Goal: Navigation & Orientation: Understand site structure

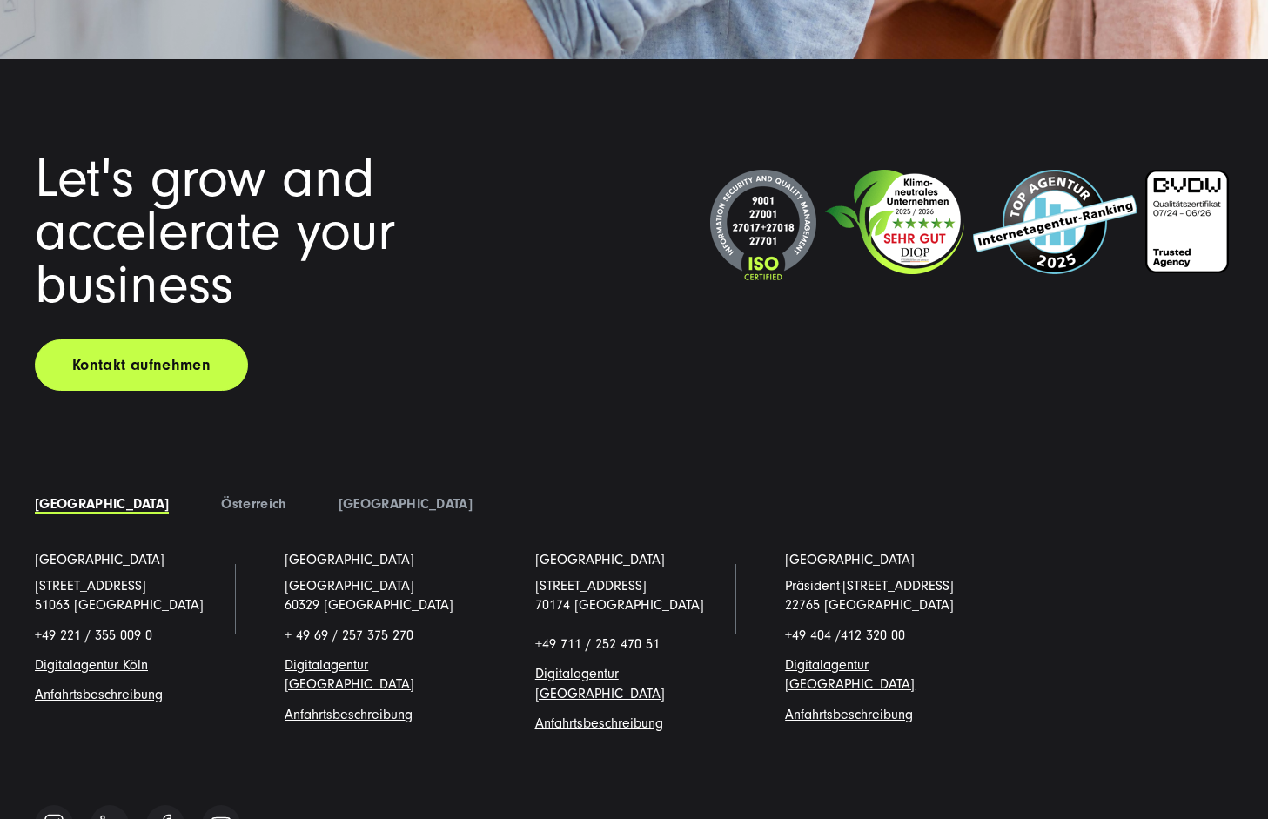
scroll to position [13375, 0]
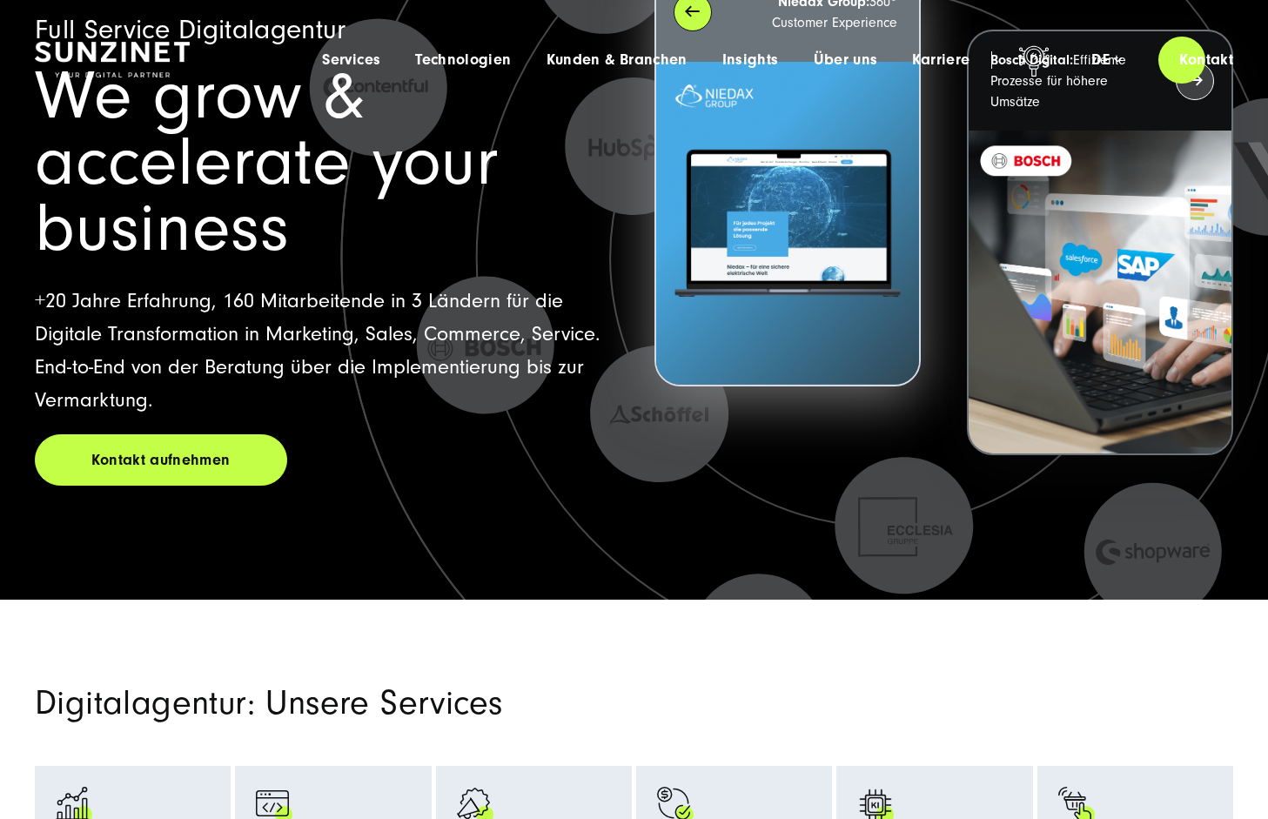
scroll to position [0, 0]
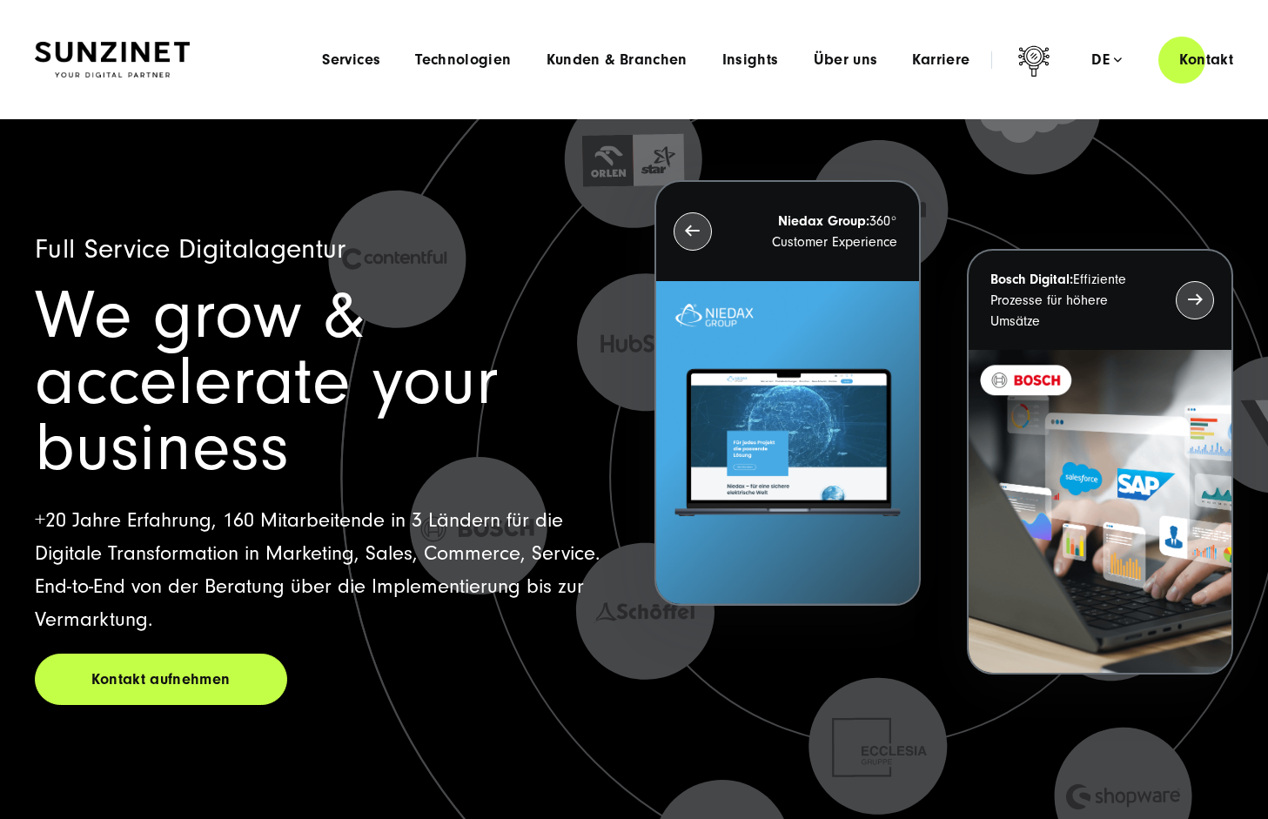
click at [118, 70] on img at bounding box center [112, 60] width 155 height 37
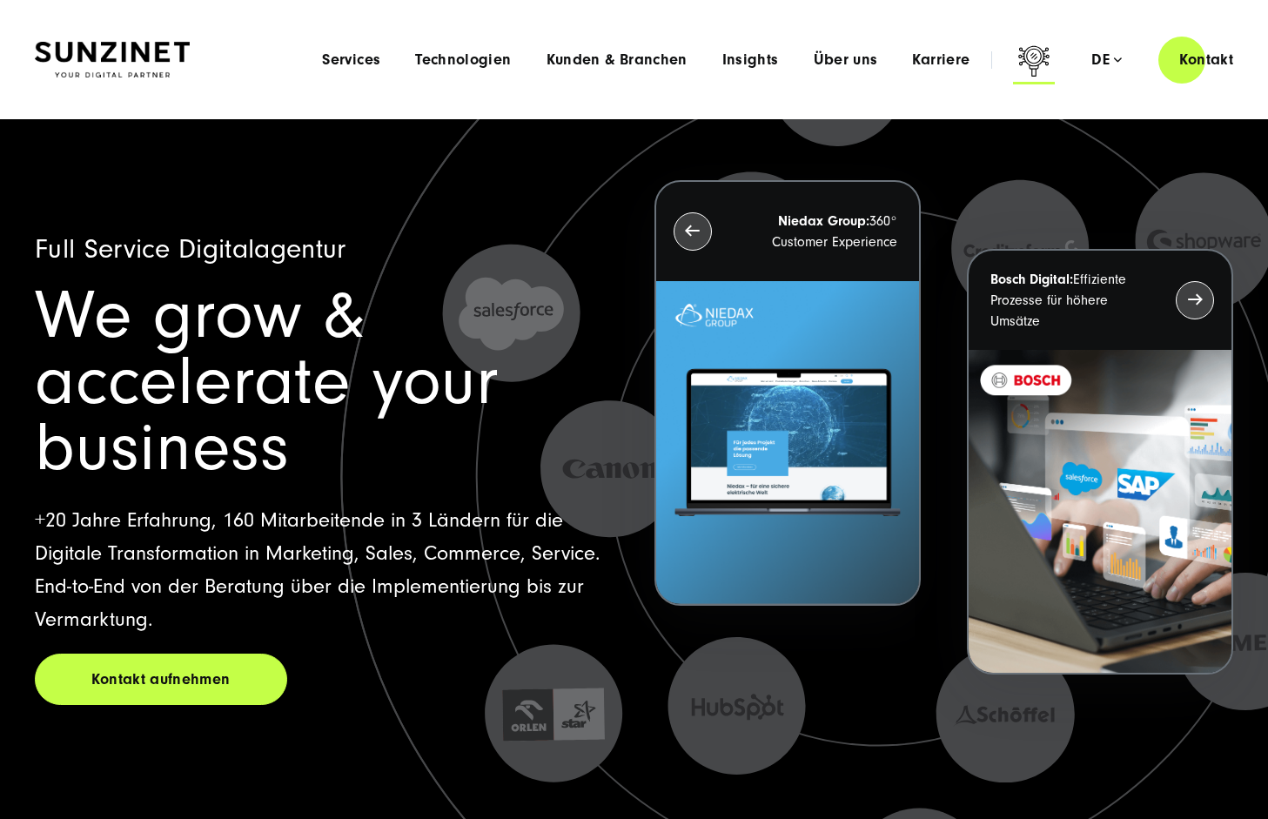
click at [1039, 68] on icon at bounding box center [1034, 60] width 31 height 30
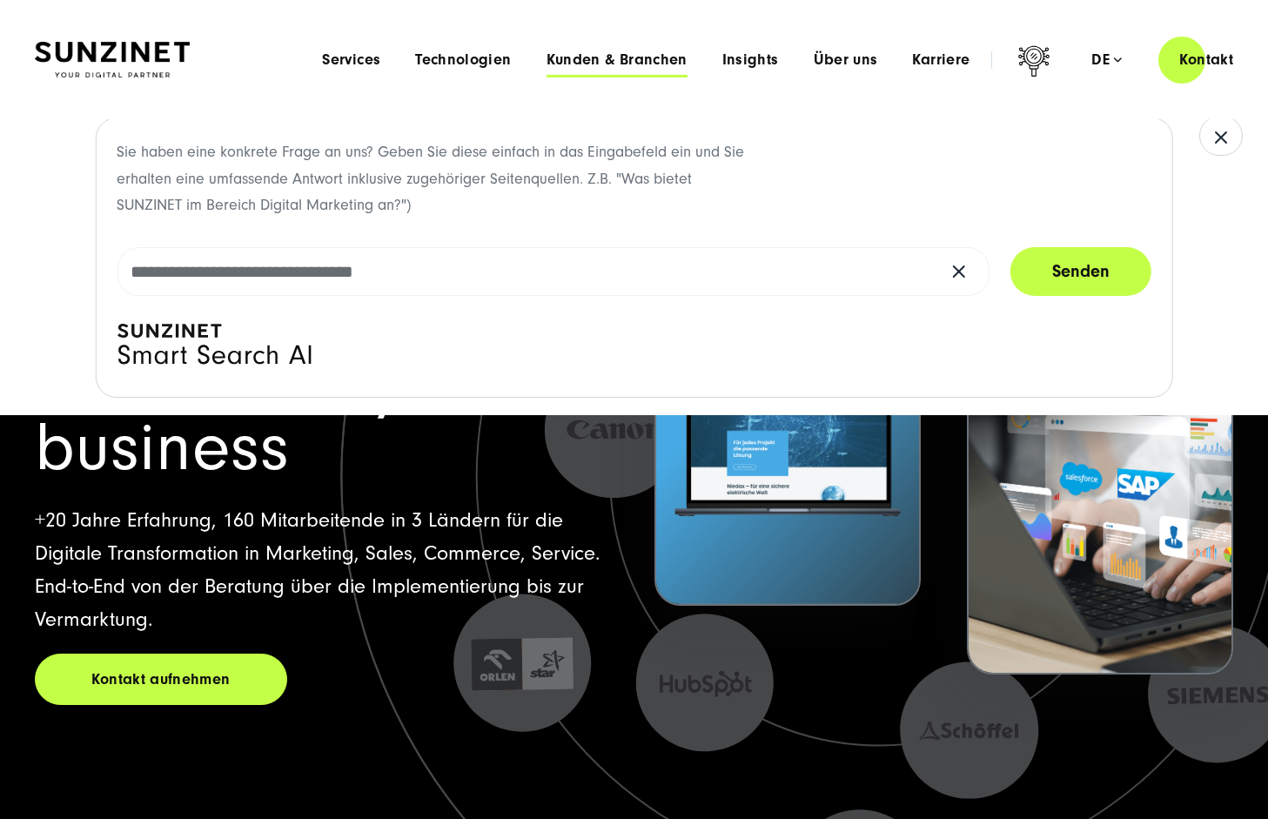
click at [629, 53] on span "Kunden & Branchen" at bounding box center [617, 59] width 141 height 17
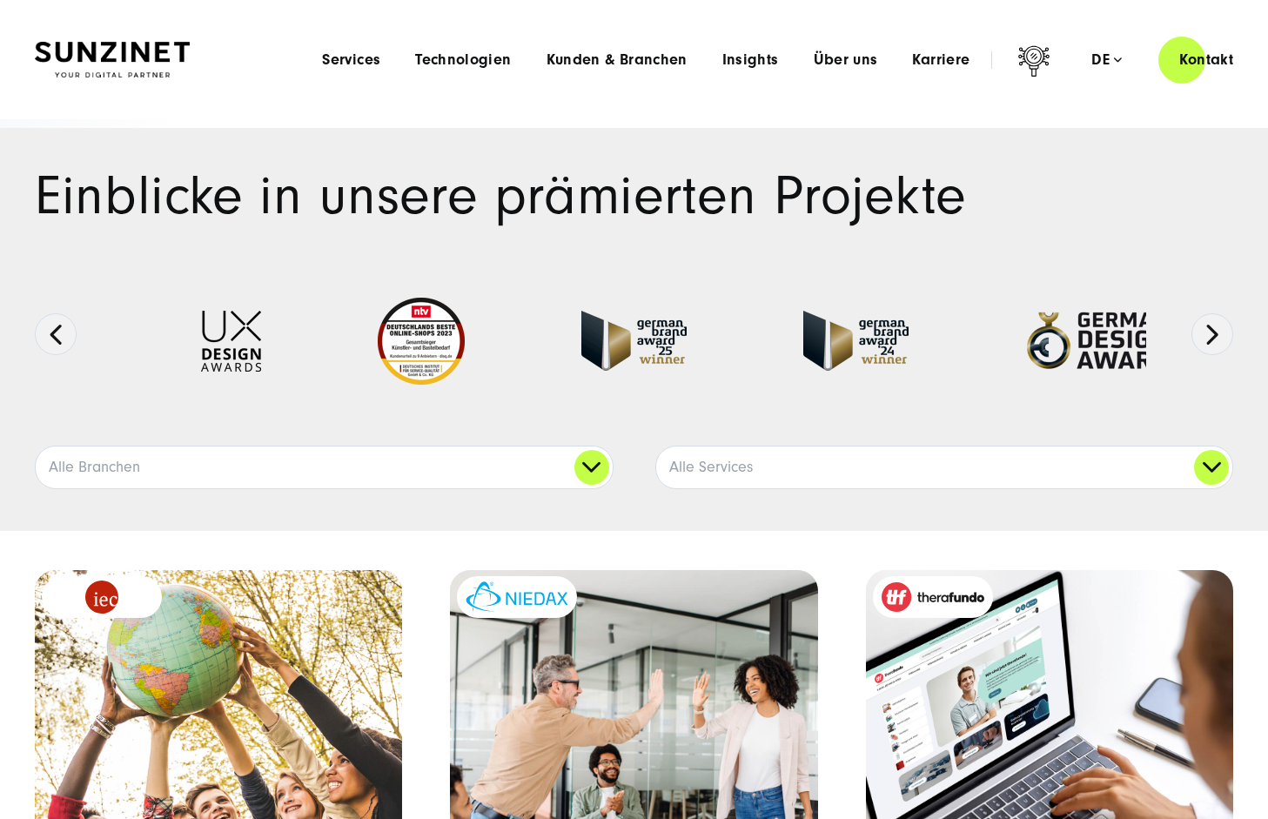
click at [767, 50] on div "Menu Services Menu Full Service Digitalagentur Wir lösen komplexe Herausforderu…" at bounding box center [780, 60] width 950 height 50
click at [758, 59] on span "Insights" at bounding box center [751, 59] width 57 height 17
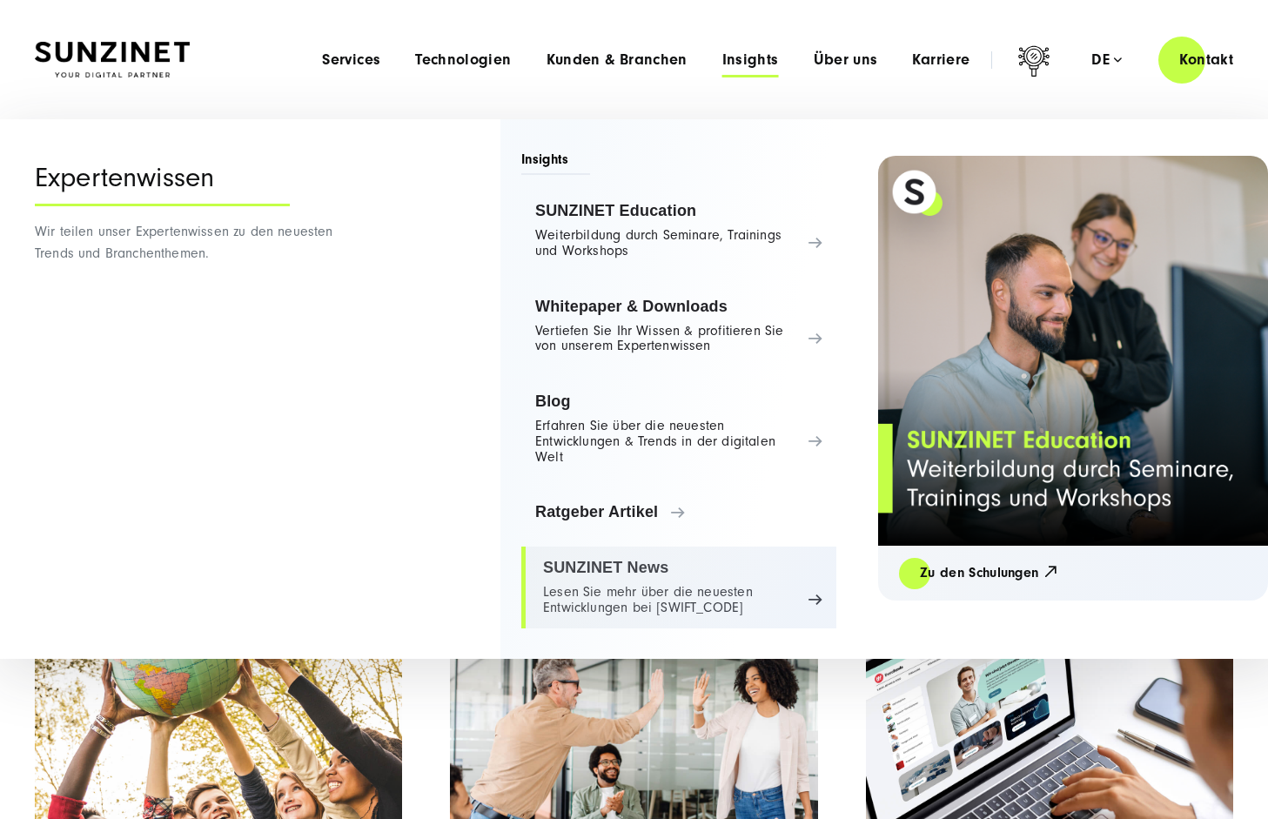
click at [686, 577] on link "SUNZINET News Lesen Sie mehr über die neuesten Entwicklungen bei SUNZINET" at bounding box center [678, 588] width 315 height 82
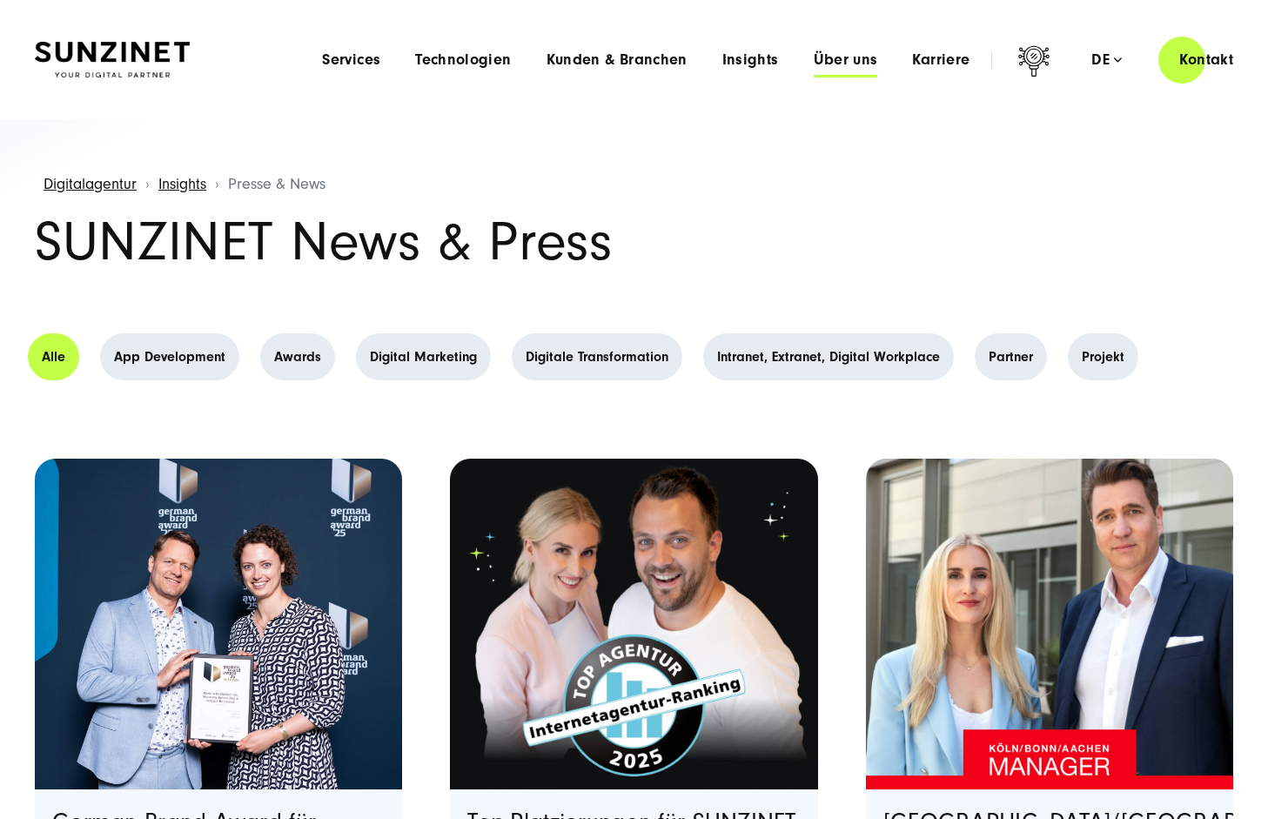
click at [847, 57] on span "Über uns" at bounding box center [846, 59] width 64 height 17
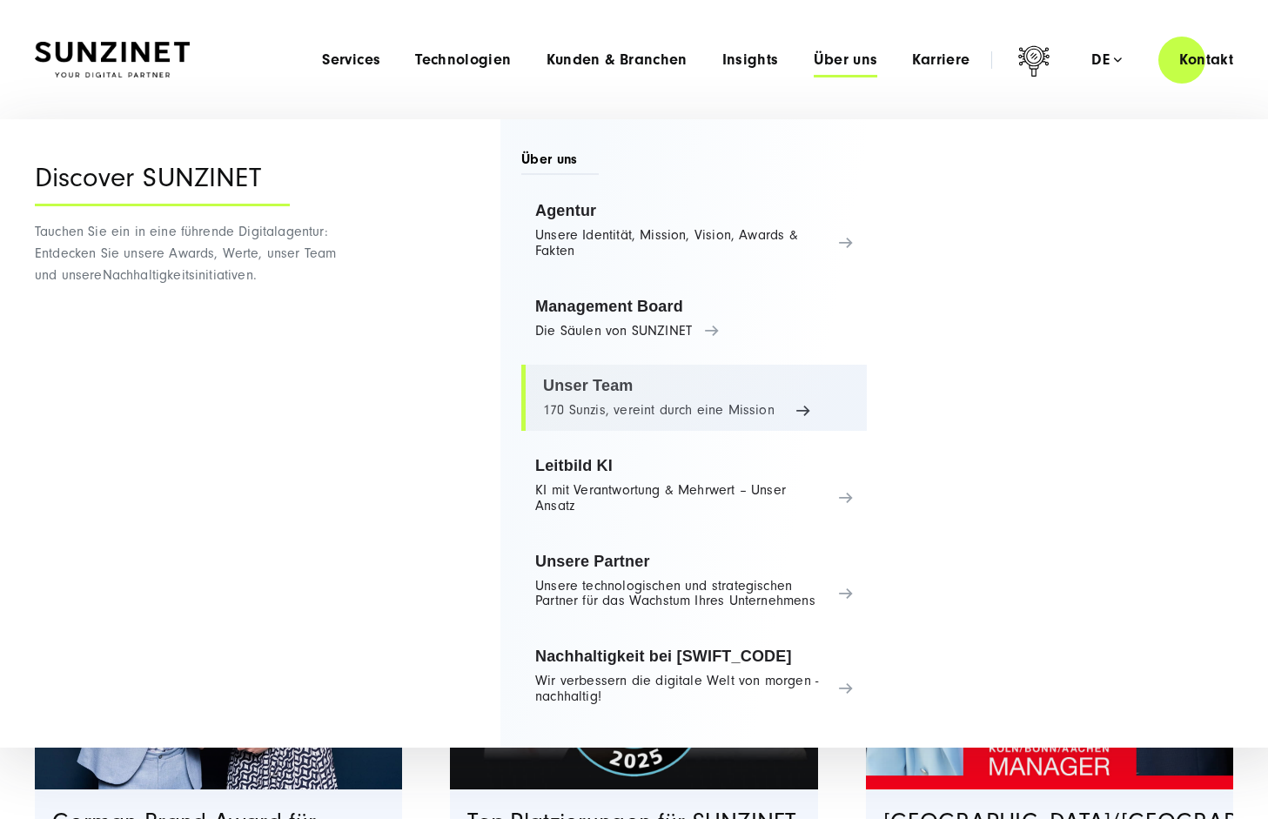
click at [752, 394] on link "Unser Team 170 Sunzis, vereint durch eine Mission" at bounding box center [694, 398] width 346 height 66
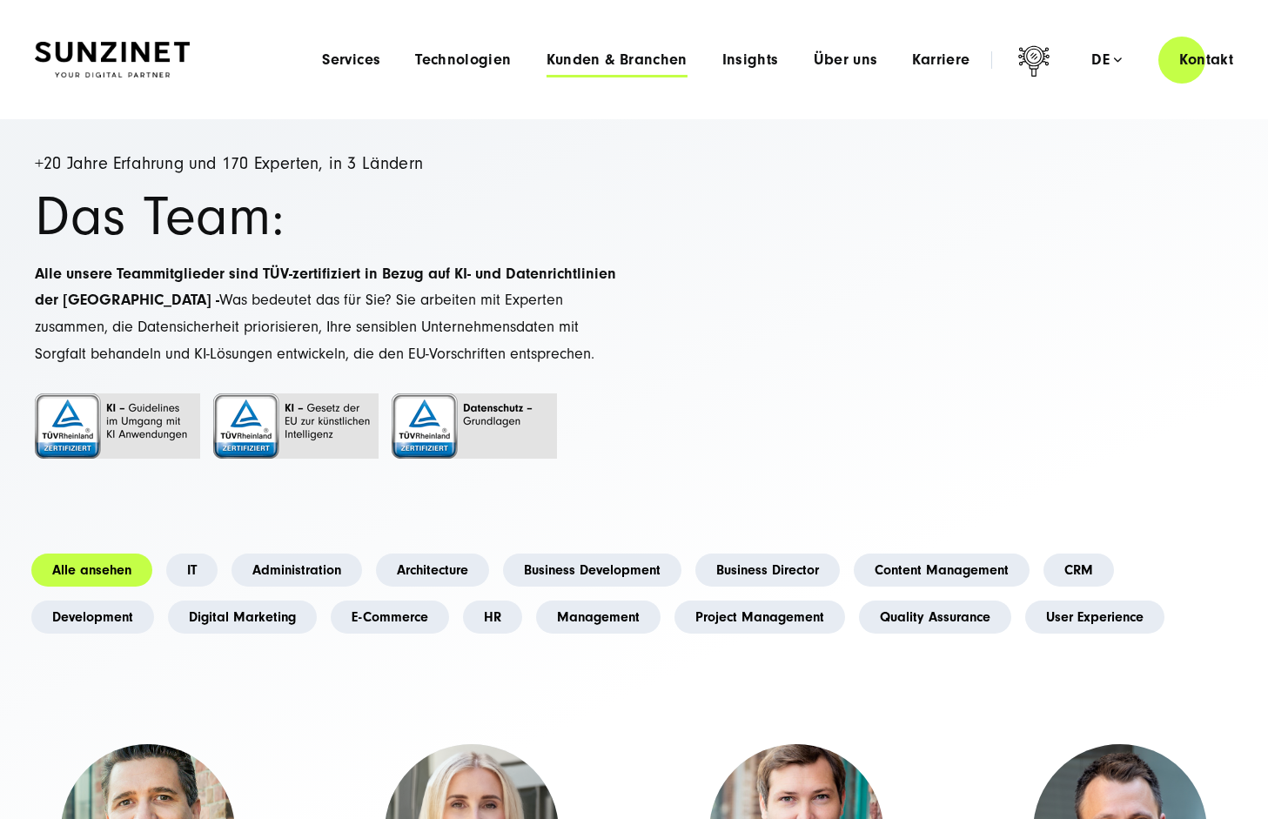
click at [648, 62] on span "Kunden & Branchen" at bounding box center [617, 59] width 141 height 17
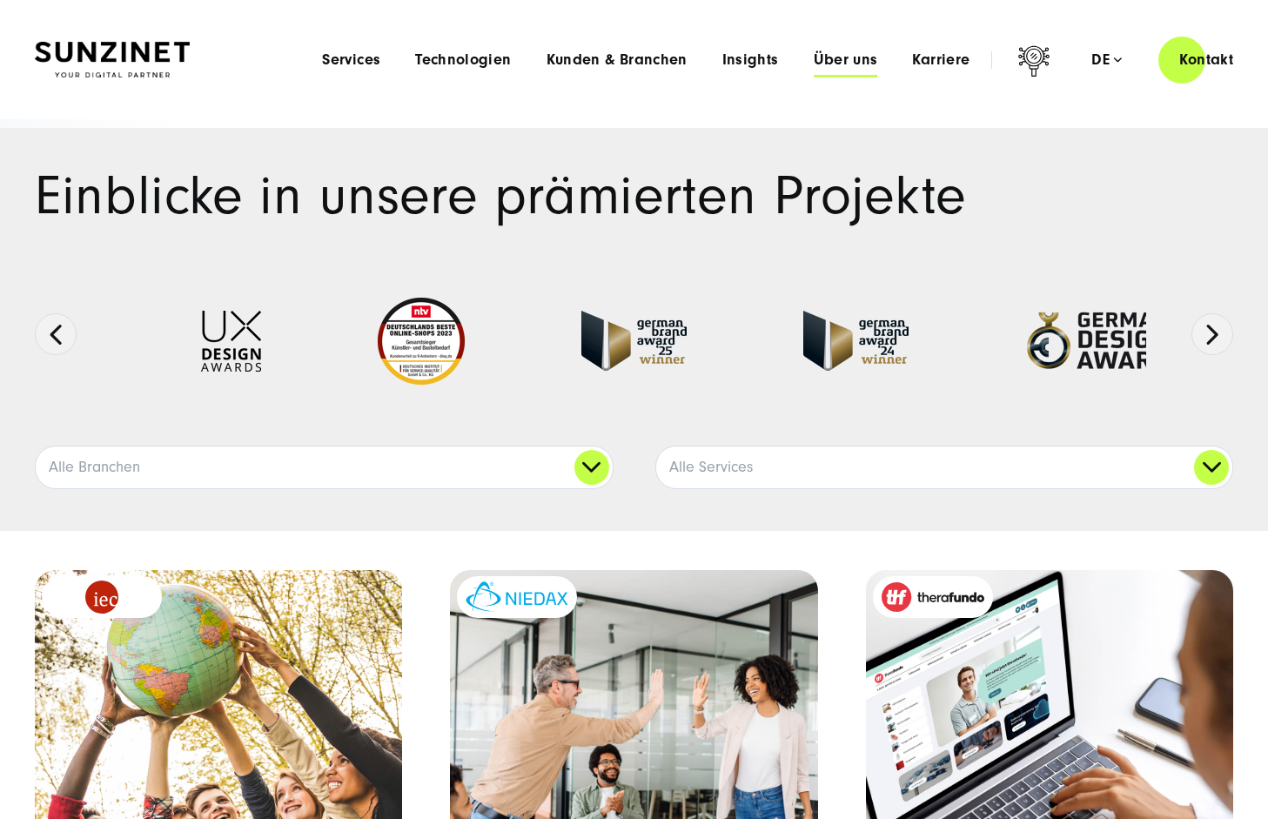
click at [849, 65] on span "Über uns" at bounding box center [846, 59] width 64 height 17
